Goal: Task Accomplishment & Management: Use online tool/utility

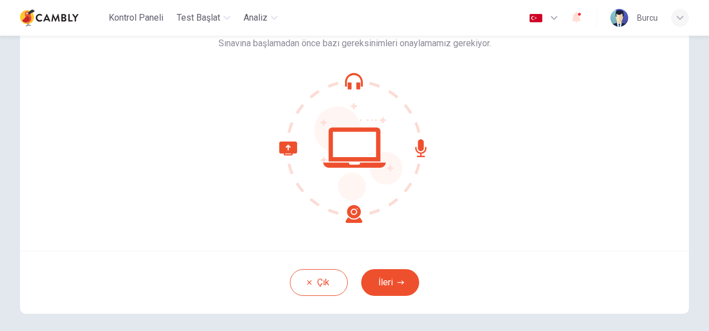
scroll to position [111, 0]
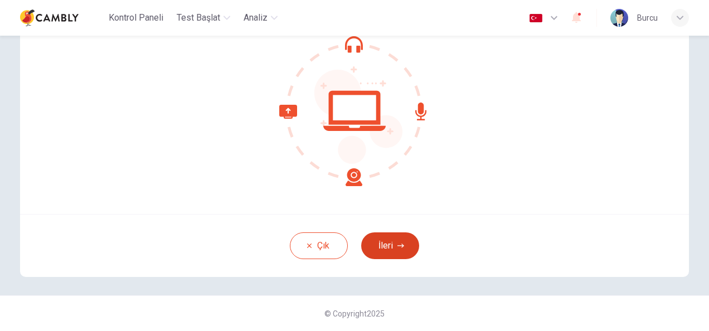
click at [388, 247] on button "İleri" at bounding box center [390, 245] width 58 height 27
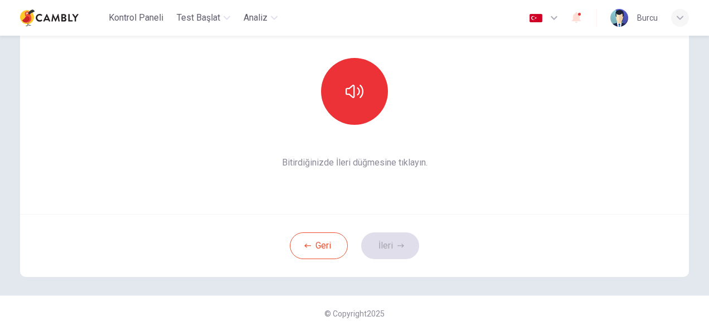
scroll to position [0, 0]
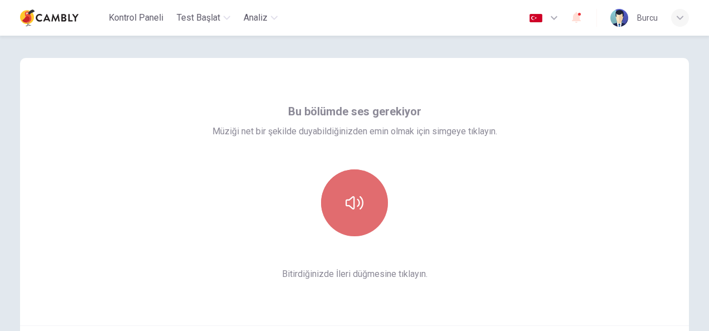
click at [346, 208] on icon "button" at bounding box center [355, 203] width 18 height 18
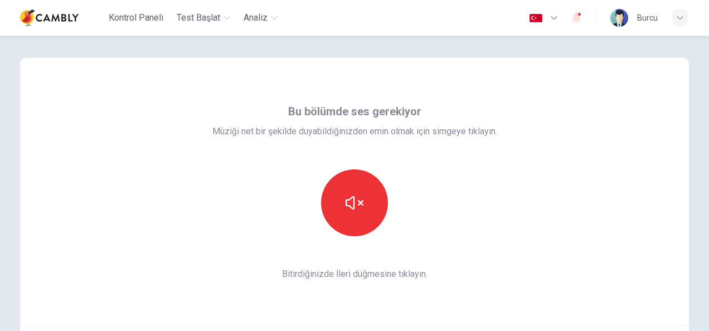
scroll to position [111, 0]
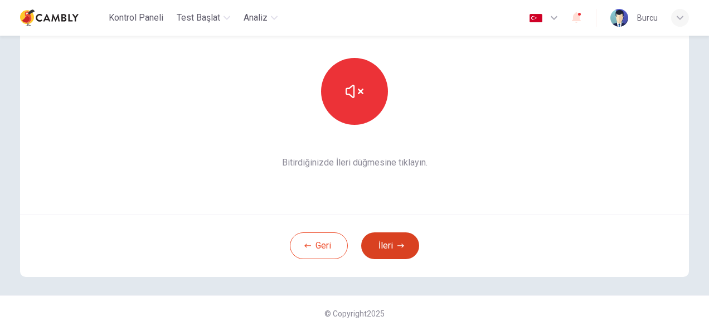
click at [381, 247] on button "İleri" at bounding box center [390, 245] width 58 height 27
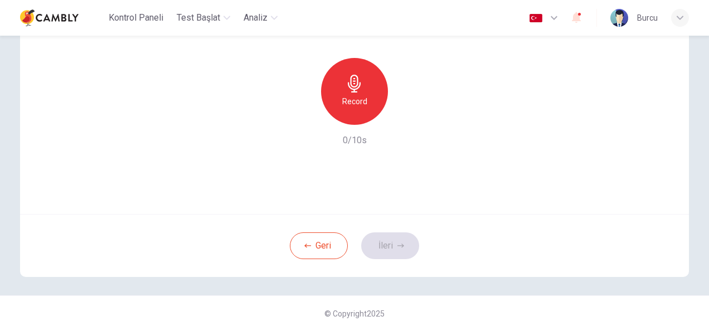
scroll to position [56, 0]
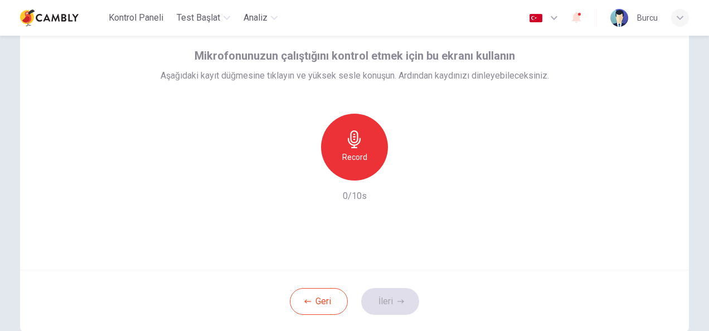
click at [351, 149] on div "Record" at bounding box center [354, 147] width 67 height 67
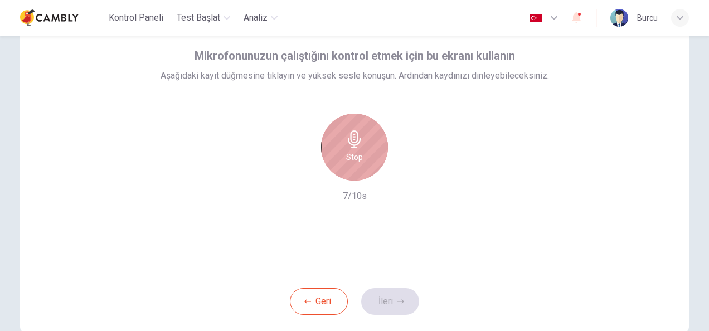
click at [360, 157] on div "Stop" at bounding box center [354, 147] width 67 height 67
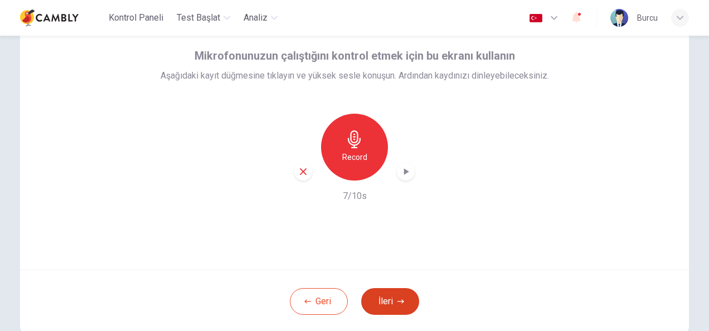
click at [397, 308] on button "İleri" at bounding box center [390, 301] width 58 height 27
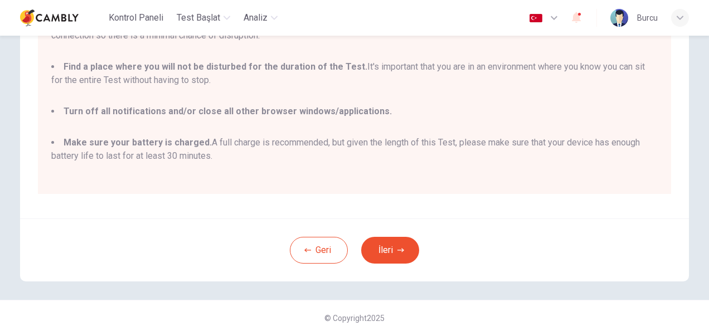
scroll to position [212, 0]
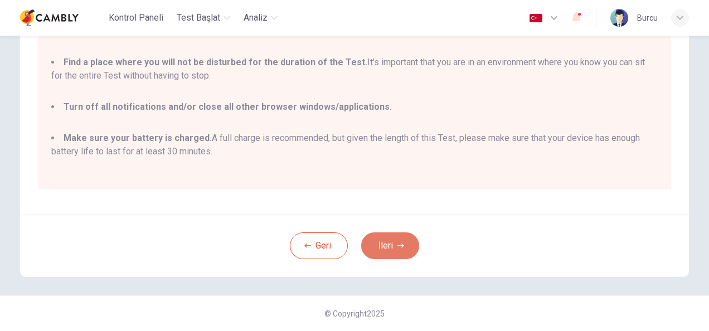
click at [412, 254] on button "İleri" at bounding box center [390, 245] width 58 height 27
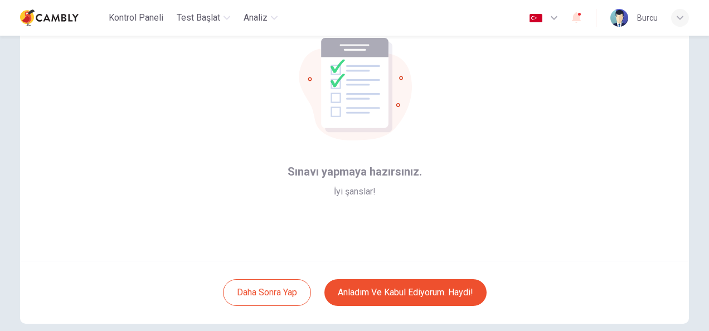
scroll to position [111, 0]
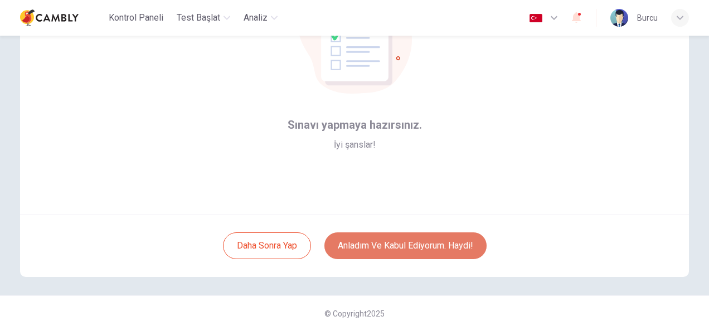
click at [411, 252] on button "Anladım ve kabul ediyorum. Haydi!" at bounding box center [405, 245] width 162 height 27
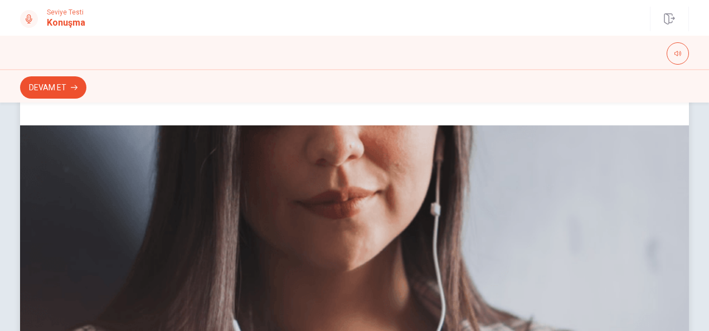
scroll to position [59, 0]
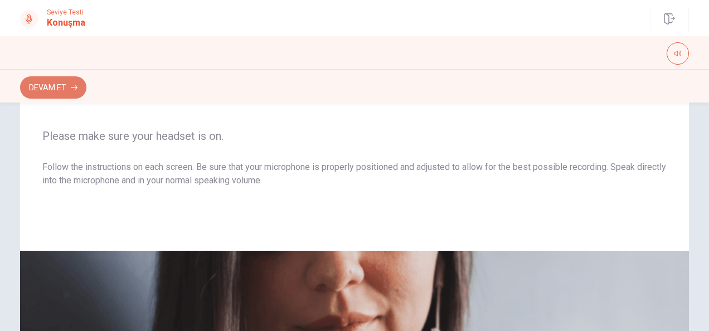
click at [62, 96] on button "Devam Et" at bounding box center [53, 87] width 66 height 22
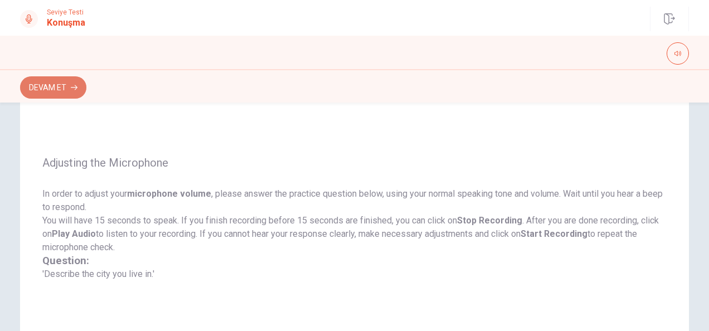
click at [46, 91] on button "Devam Et" at bounding box center [53, 87] width 66 height 22
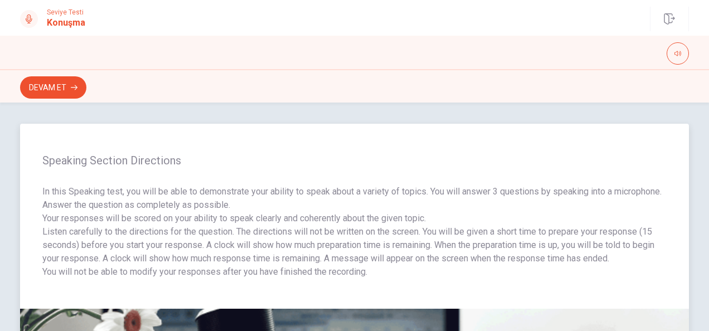
scroll to position [0, 0]
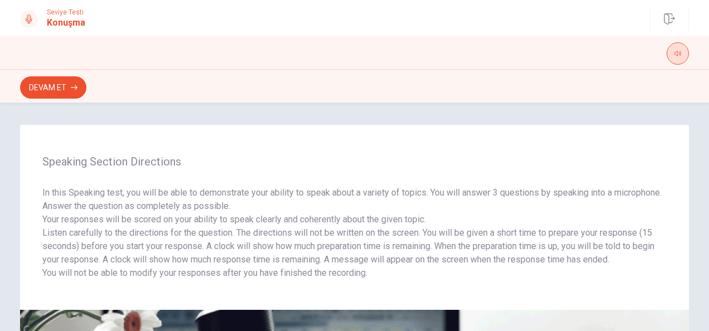
click at [681, 55] on icon "button" at bounding box center [677, 53] width 7 height 7
drag, startPoint x: 682, startPoint y: 69, endPoint x: 707, endPoint y: 71, distance: 24.7
click at [707, 71] on body "This site uses cookies, as explained in our Privacy Policy . If you agree to th…" at bounding box center [354, 165] width 709 height 331
click at [435, 191] on p "In this Speaking test, you will be able to demonstrate your ability to speak ab…" at bounding box center [354, 199] width 624 height 27
click at [42, 86] on button "Devam Et" at bounding box center [53, 87] width 66 height 22
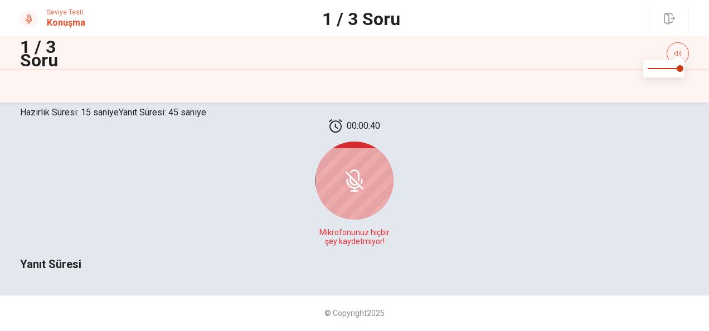
scroll to position [282, 0]
click at [357, 183] on icon at bounding box center [354, 180] width 22 height 22
click at [355, 184] on icon at bounding box center [353, 181] width 9 height 10
click at [349, 176] on icon at bounding box center [354, 180] width 22 height 22
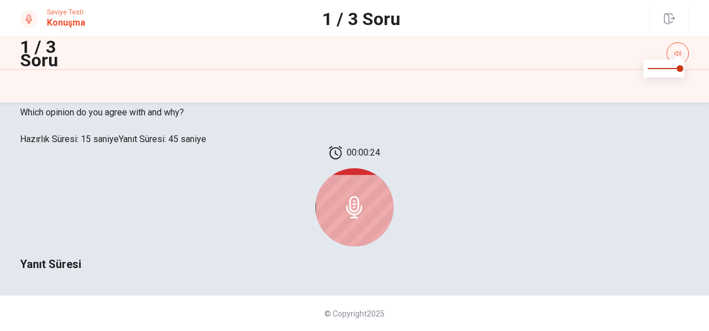
scroll to position [338, 0]
click at [344, 196] on icon at bounding box center [354, 207] width 22 height 22
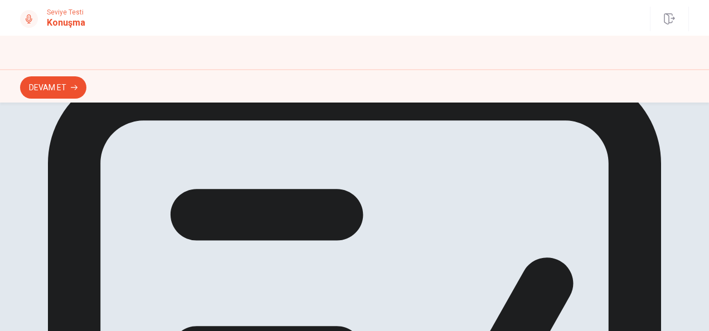
scroll to position [0, 0]
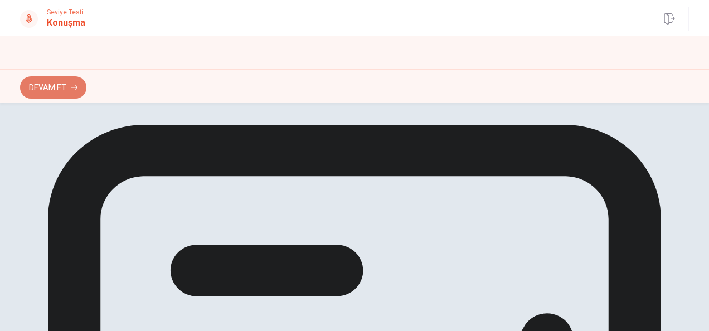
click at [31, 94] on button "Devam Et" at bounding box center [53, 87] width 66 height 22
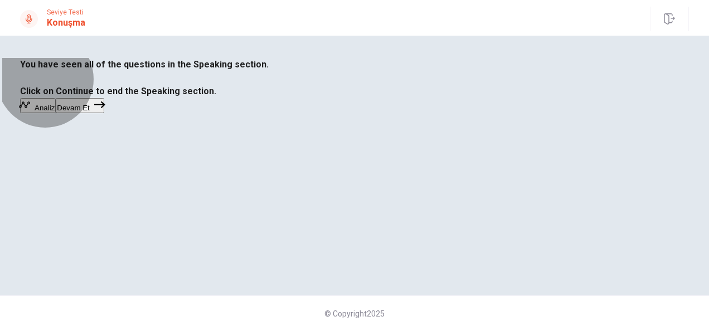
click at [104, 113] on button "Devam Et" at bounding box center [80, 105] width 48 height 15
